Goal: Task Accomplishment & Management: Use online tool/utility

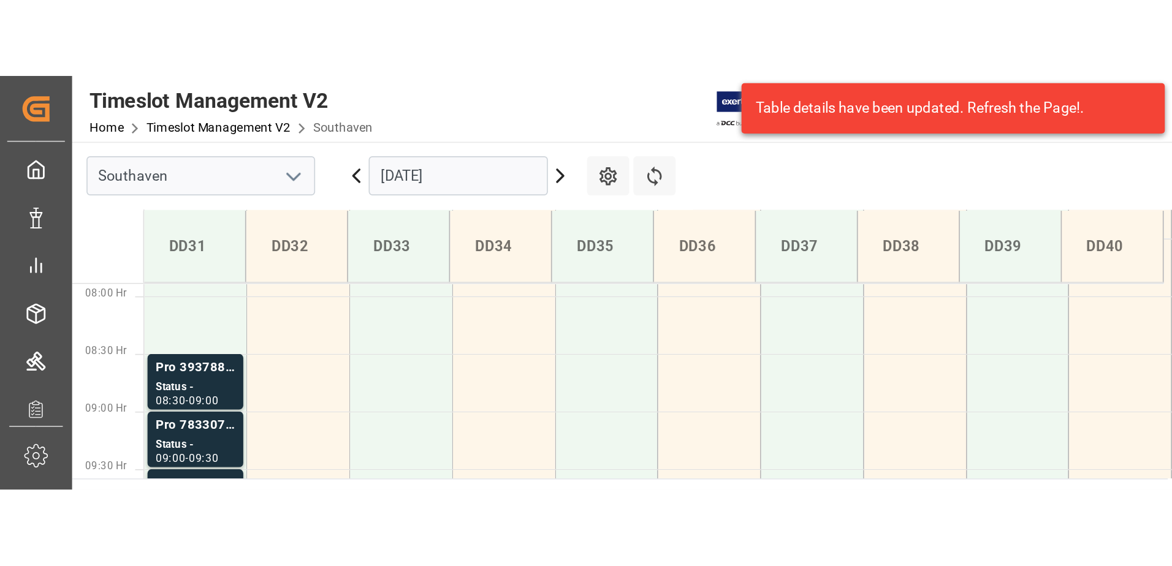
scroll to position [541, 0]
